Goal: Information Seeking & Learning: Learn about a topic

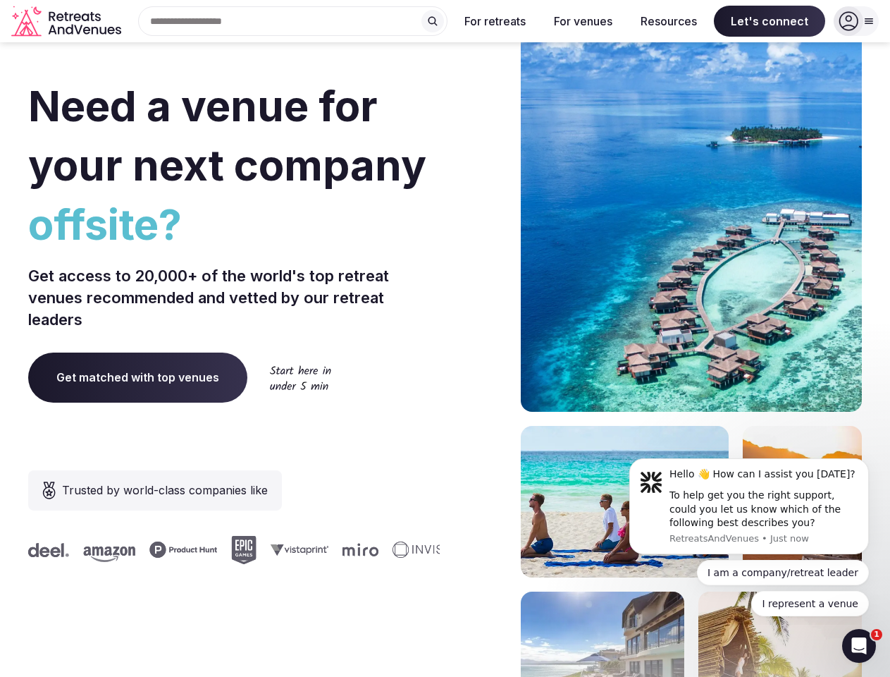
click at [445, 338] on div "Need a venue for your next company offsite? Get access to 20,000+ of the world'…" at bounding box center [445, 421] width 834 height 849
click at [293, 21] on div "Search Popular Destinations [GEOGRAPHIC_DATA], [GEOGRAPHIC_DATA] [GEOGRAPHIC_DA…" at bounding box center [287, 21] width 321 height 30
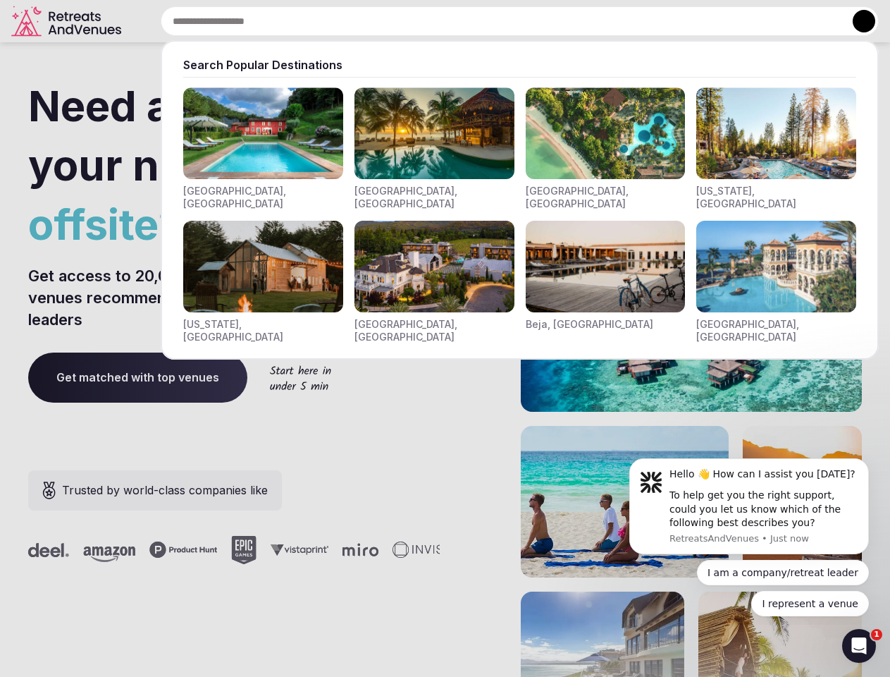
click at [433, 21] on input "text" at bounding box center [520, 21] width 718 height 30
click at [495, 21] on input "text" at bounding box center [520, 21] width 718 height 30
click at [583, 21] on input "text" at bounding box center [520, 21] width 718 height 30
click at [669, 21] on input "text" at bounding box center [520, 21] width 718 height 30
click at [770, 21] on input "text" at bounding box center [520, 21] width 718 height 30
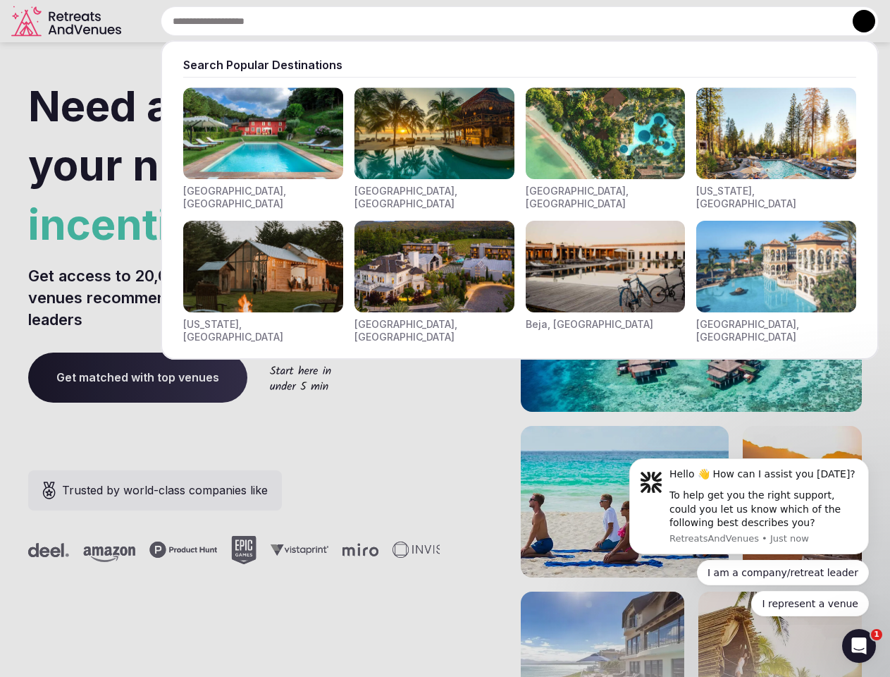
click at [856, 21] on button at bounding box center [864, 21] width 23 height 23
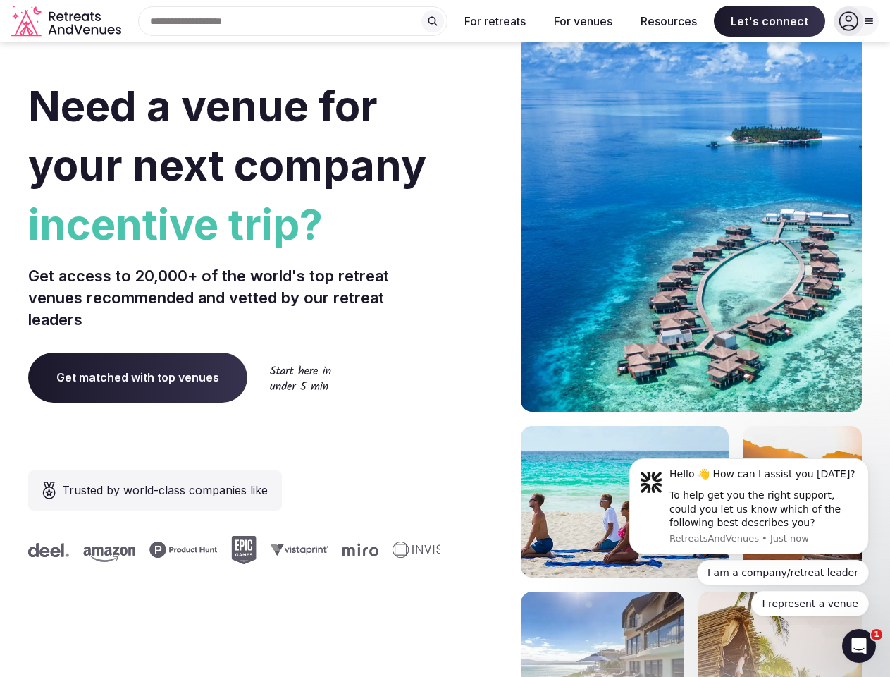
click at [749, 506] on div "To help get you the right support, could you let us know which of the following…" at bounding box center [764, 509] width 189 height 42
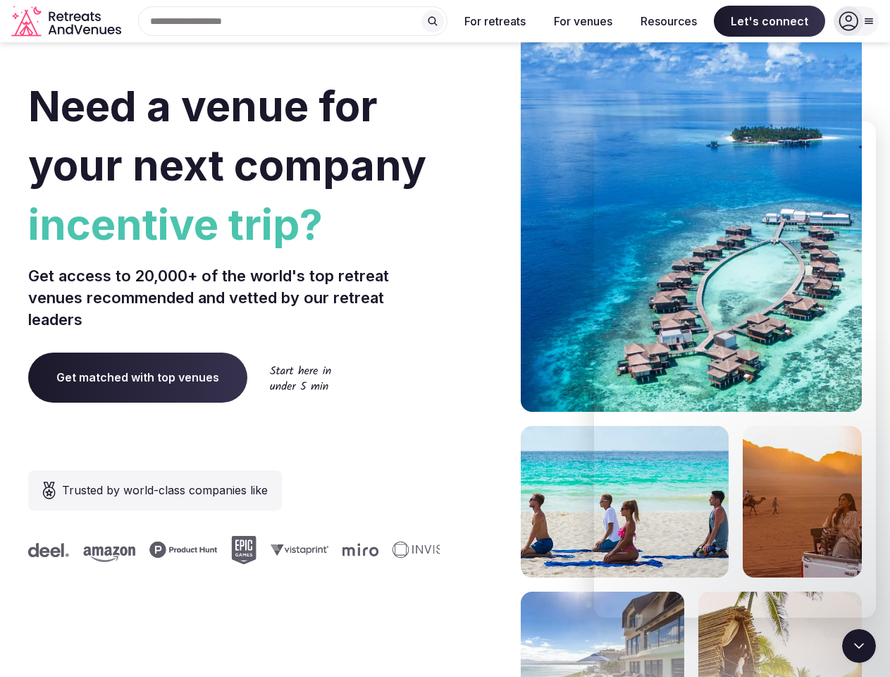
click at [872, 462] on section "Need a venue for your next company incentive trip? Get access to 20,000+ of the…" at bounding box center [445, 421] width 890 height 849
